Goal: Register for event/course

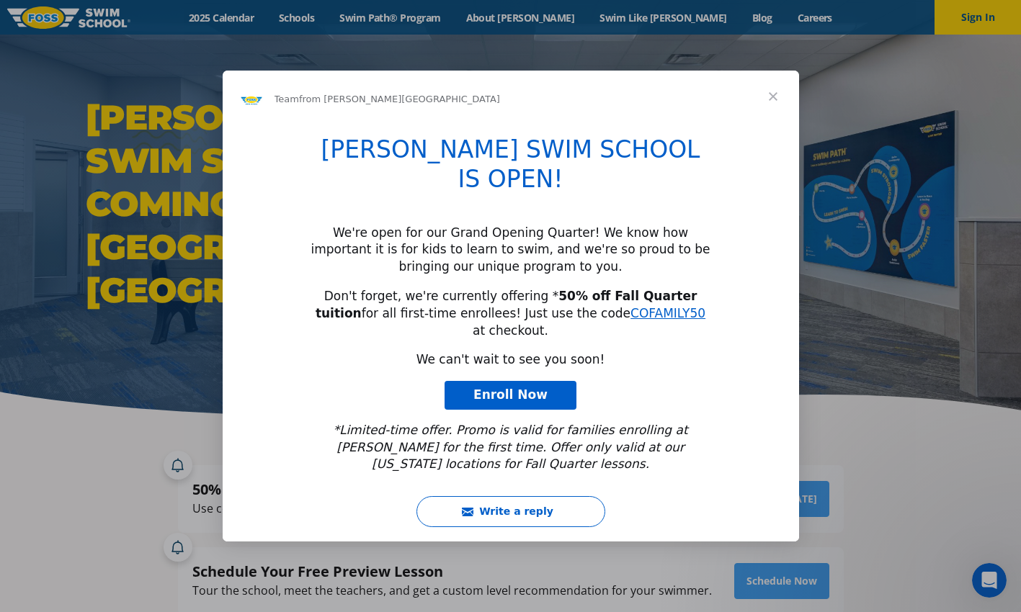
click at [548, 381] on link "Enroll Now" at bounding box center [510, 395] width 132 height 29
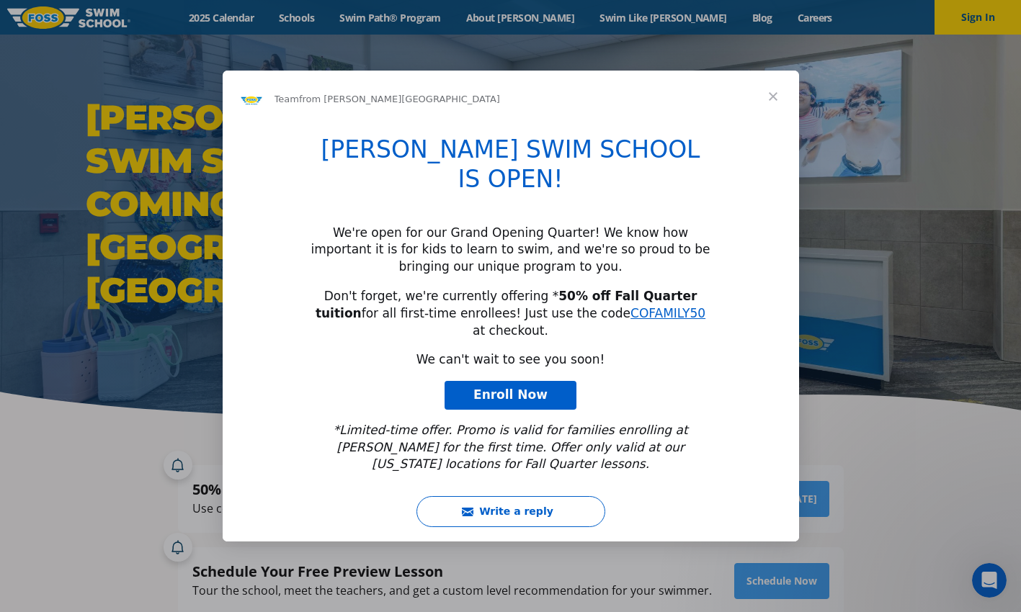
click at [872, 437] on div "Intercom messenger" at bounding box center [510, 306] width 1021 height 612
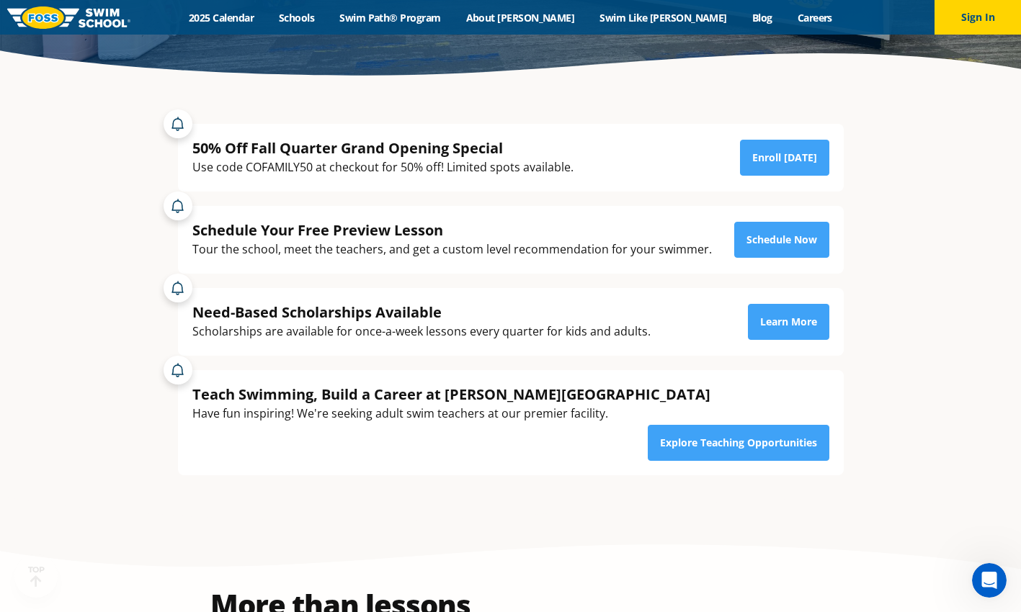
scroll to position [375, 0]
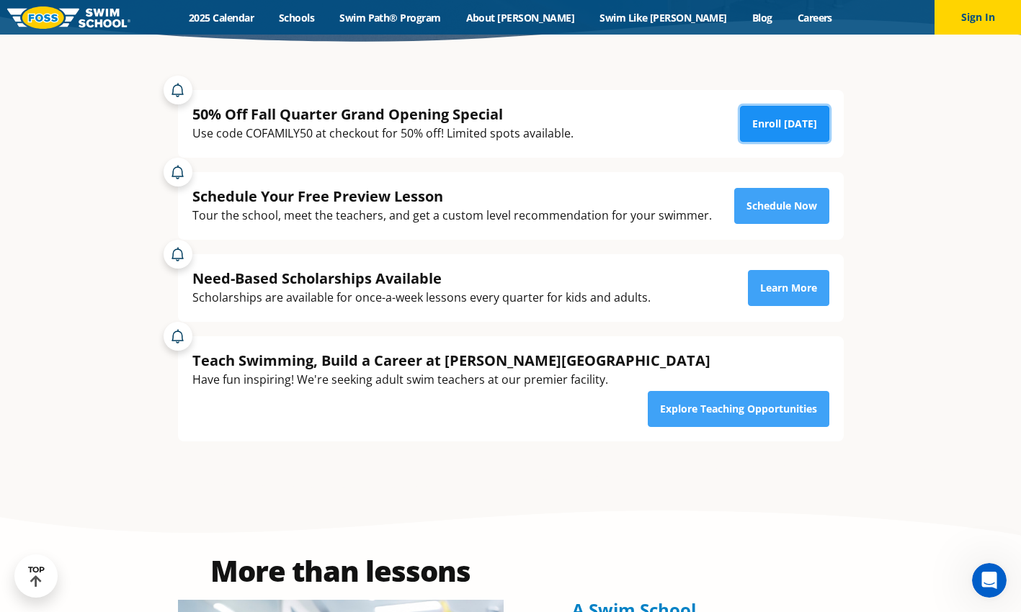
click at [778, 130] on link "Enroll [DATE]" at bounding box center [784, 124] width 89 height 36
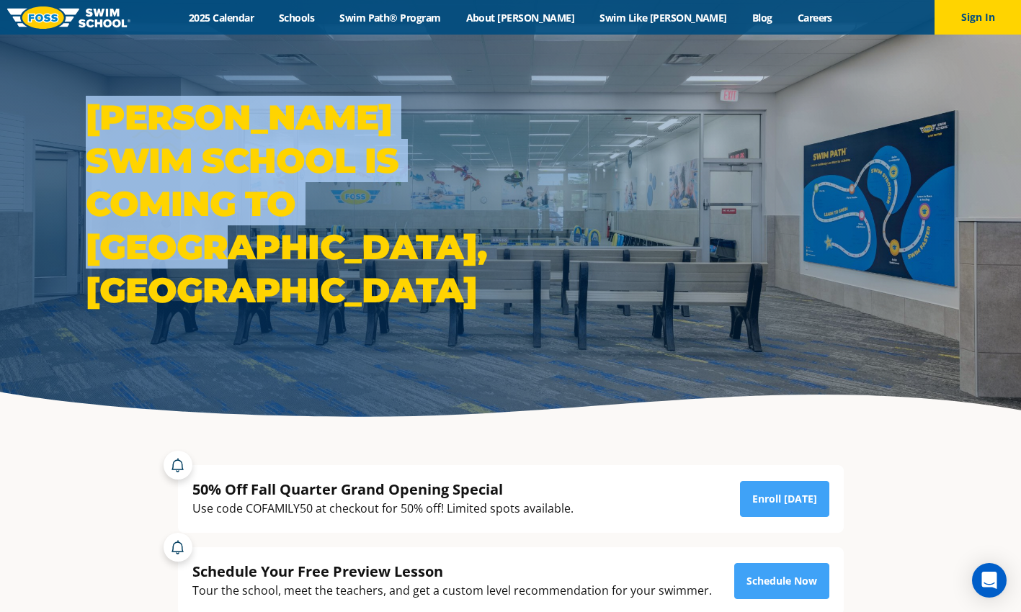
drag, startPoint x: 421, startPoint y: 243, endPoint x: 81, endPoint y: 145, distance: 353.8
click at [81, 145] on div "[PERSON_NAME] Swim School is coming to [GEOGRAPHIC_DATA], [GEOGRAPHIC_DATA]" at bounding box center [295, 215] width 432 height 238
copy h1 "[PERSON_NAME] Swim School is coming to [GEOGRAPHIC_DATA], [GEOGRAPHIC_DATA]"
